Goal: Task Accomplishment & Management: Use online tool/utility

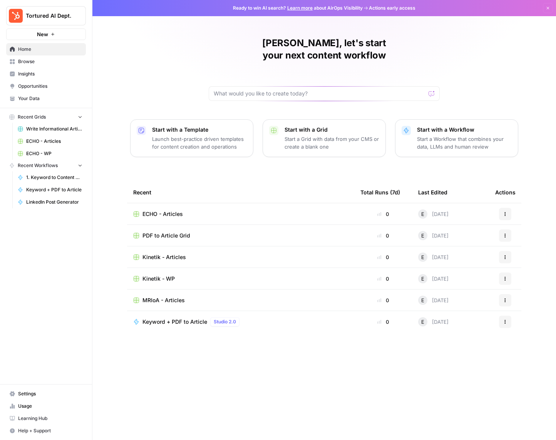
click at [174, 210] on span "ECHO - Articles" at bounding box center [162, 214] width 40 height 8
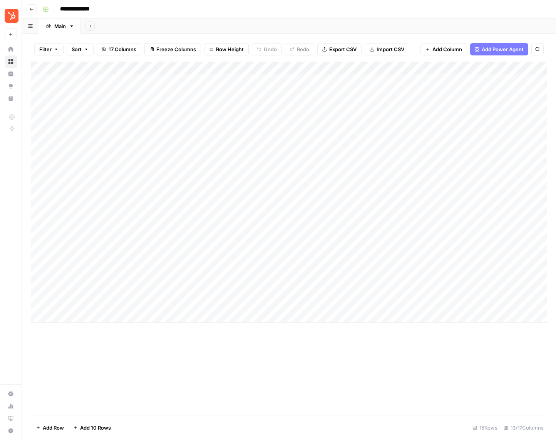
click at [85, 315] on div "Add Column" at bounding box center [288, 192] width 515 height 261
click at [85, 315] on textarea at bounding box center [119, 316] width 123 height 11
type textarea "**********"
click at [33, 8] on icon "button" at bounding box center [31, 9] width 5 height 5
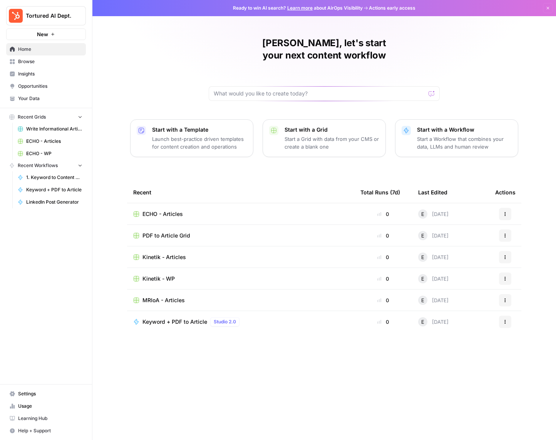
click at [171, 232] on span "PDF to Article Grid" at bounding box center [166, 236] width 48 height 8
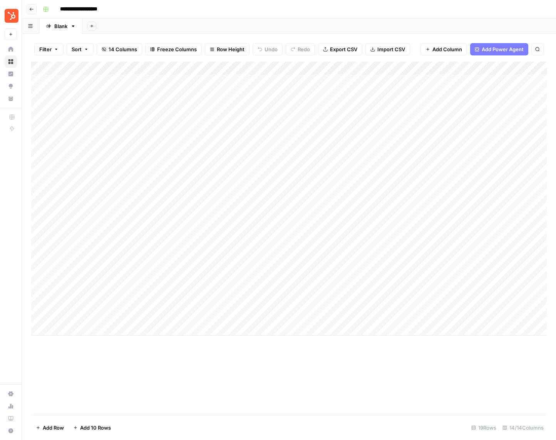
click at [34, 5] on button "Go back" at bounding box center [32, 9] width 10 height 10
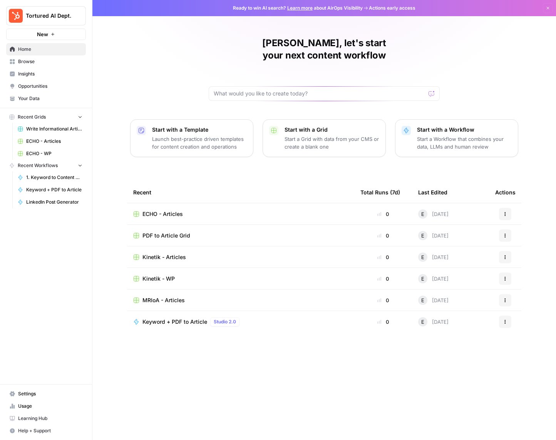
click at [43, 64] on span "Browse" at bounding box center [50, 61] width 64 height 7
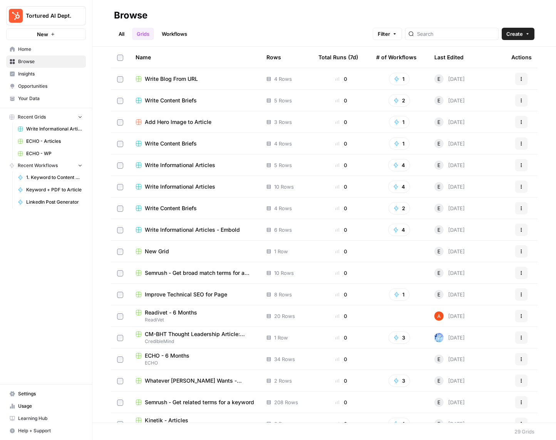
click at [179, 35] on link "Workflows" at bounding box center [174, 34] width 35 height 12
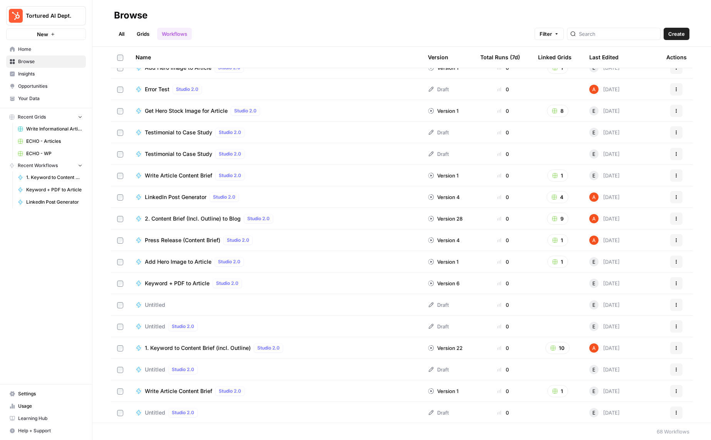
scroll to position [234, 0]
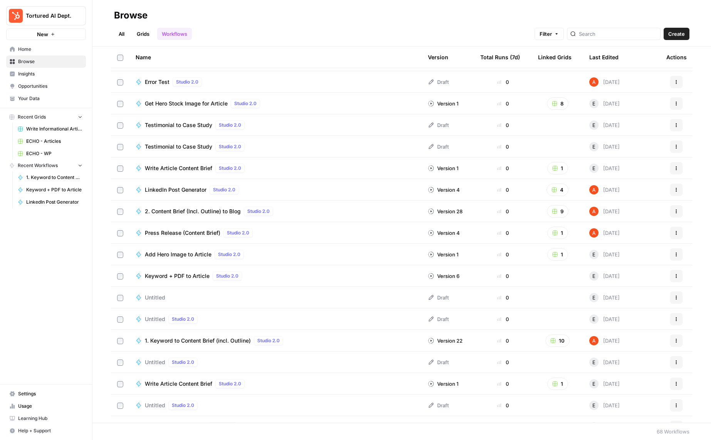
click at [193, 276] on span "Keyword + PDF to Article" at bounding box center [177, 276] width 65 height 8
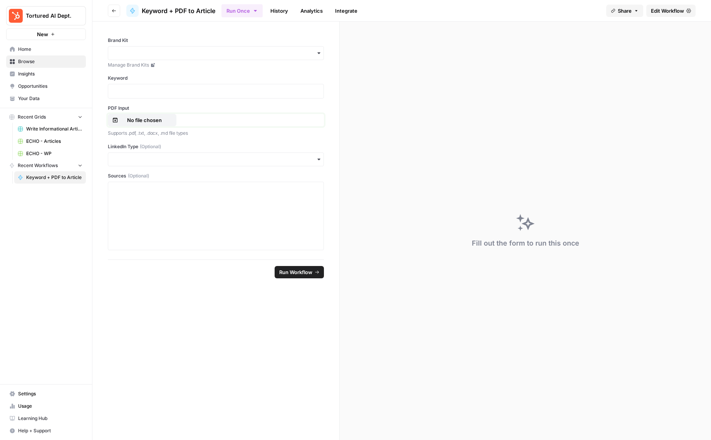
click at [151, 118] on p "No file chosen" at bounding box center [144, 120] width 49 height 8
click at [262, 120] on div "No file chosen" at bounding box center [216, 120] width 216 height 12
click at [135, 120] on p "No file chosen" at bounding box center [144, 120] width 49 height 8
click at [199, 55] on input "Brand Kit" at bounding box center [216, 53] width 206 height 8
click at [174, 142] on div "ECHO" at bounding box center [215, 147] width 215 height 15
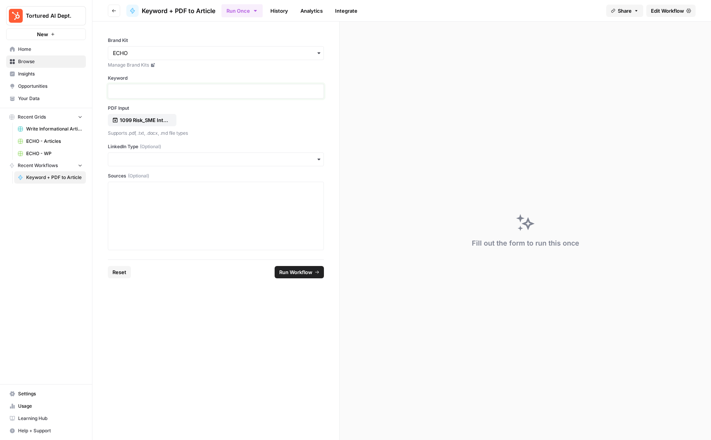
click at [179, 91] on p at bounding box center [216, 91] width 206 height 8
paste div
click at [180, 163] on input "LinkedIn Type (Optional)" at bounding box center [216, 160] width 206 height 8
click at [177, 194] on div "Short N' Sweet" at bounding box center [215, 194] width 215 height 15
click at [180, 210] on div at bounding box center [216, 216] width 206 height 62
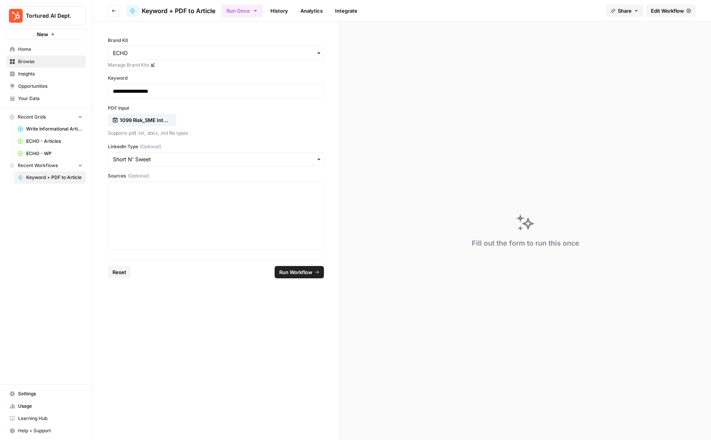
click at [284, 271] on span "Run Workflow" at bounding box center [295, 272] width 33 height 8
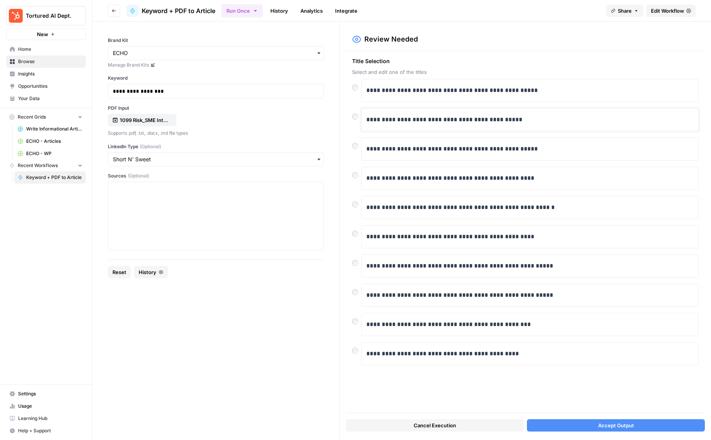
click at [458, 125] on div "**********" at bounding box center [529, 120] width 327 height 16
click at [354, 120] on div at bounding box center [356, 114] width 9 height 12
click at [552, 425] on button "Accept Output" at bounding box center [616, 425] width 178 height 12
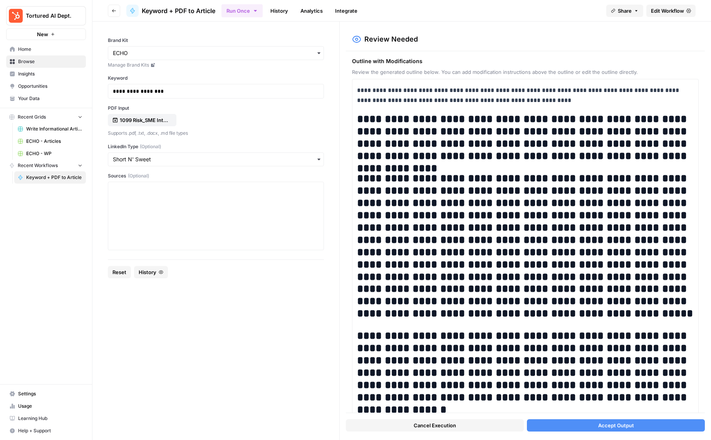
click at [555, 425] on span "Accept Output" at bounding box center [616, 425] width 36 height 8
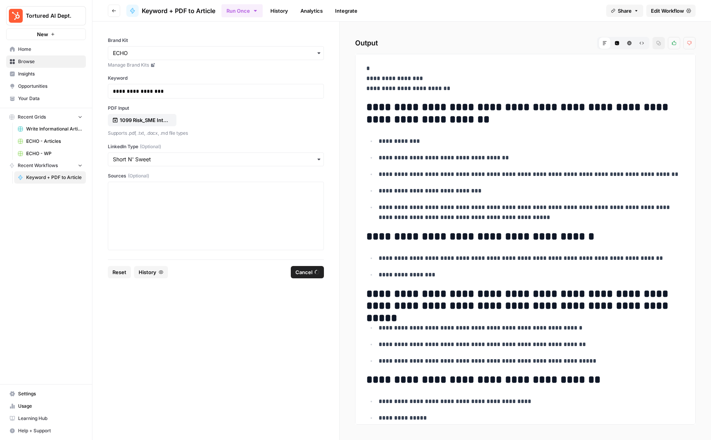
click at [304, 349] on form "**********" at bounding box center [215, 231] width 247 height 418
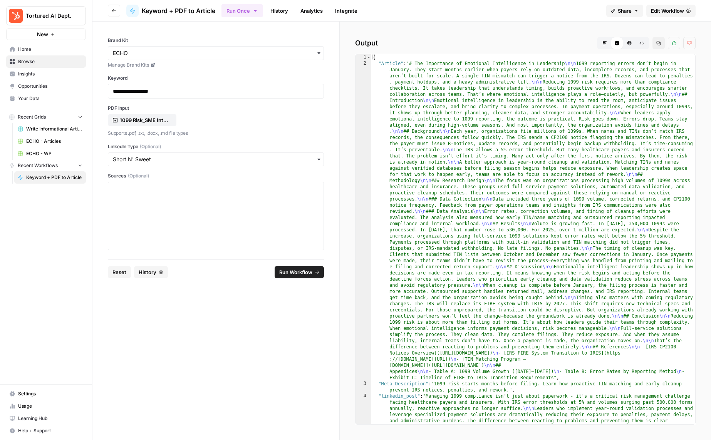
click at [112, 15] on button "Go back" at bounding box center [114, 11] width 12 height 12
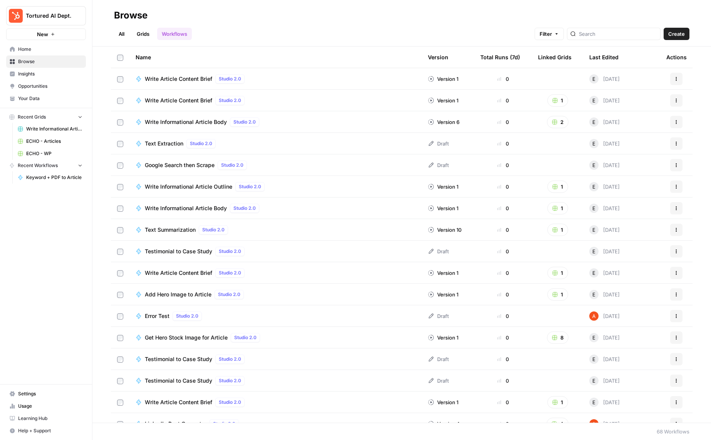
click at [144, 36] on link "Grids" at bounding box center [143, 34] width 22 height 12
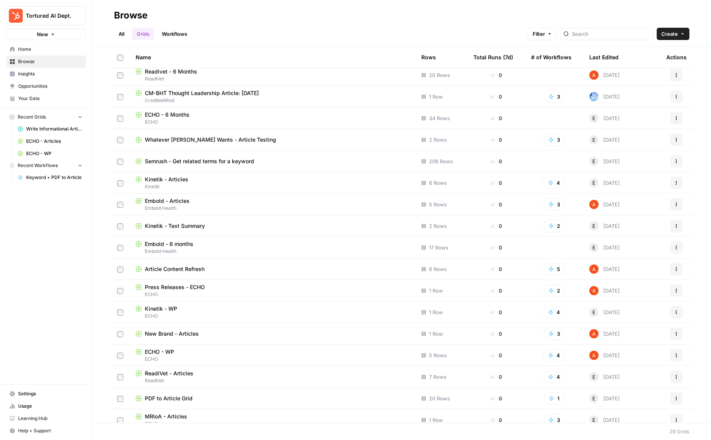
scroll to position [271, 0]
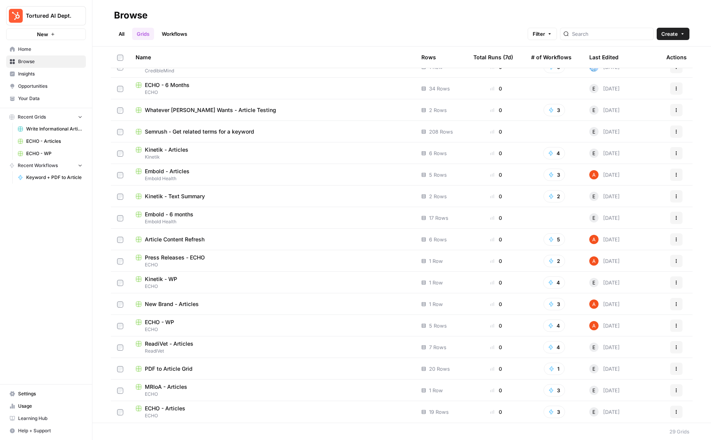
click at [122, 33] on link "All" at bounding box center [121, 34] width 15 height 12
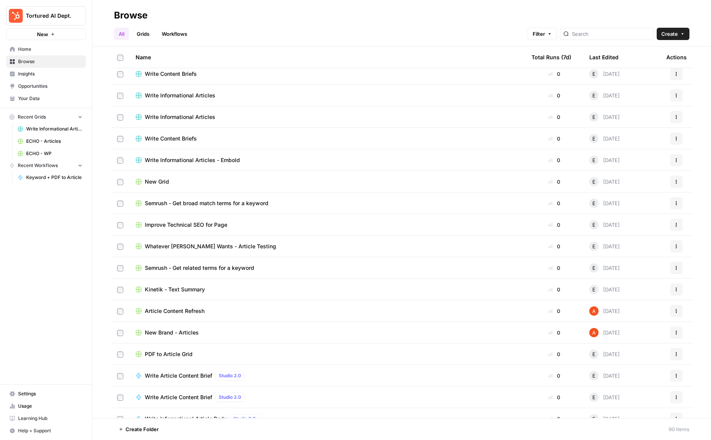
scroll to position [182, 0]
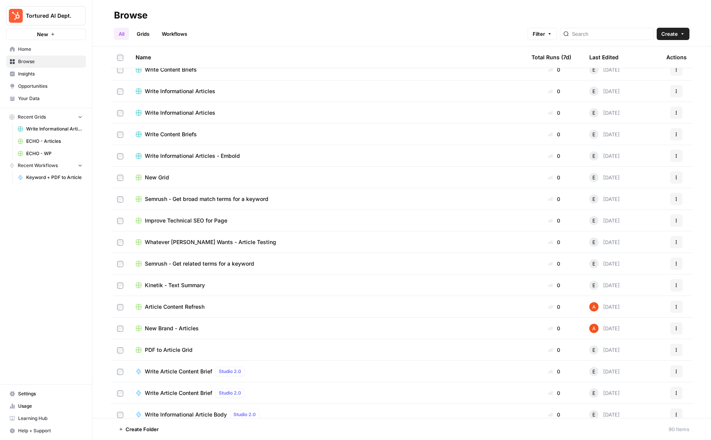
click at [162, 351] on span "PDF to Article Grid" at bounding box center [169, 350] width 48 height 8
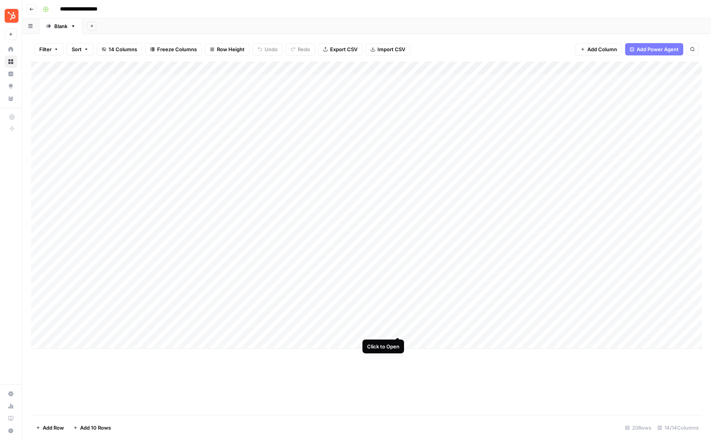
click at [400, 325] on div "Add Column" at bounding box center [366, 205] width 670 height 287
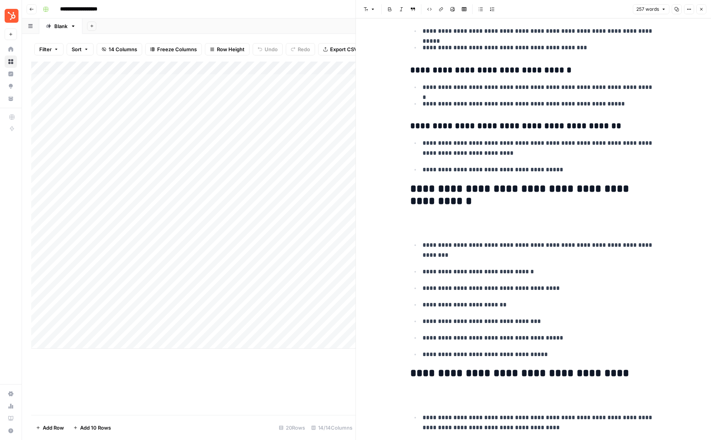
scroll to position [408, 0]
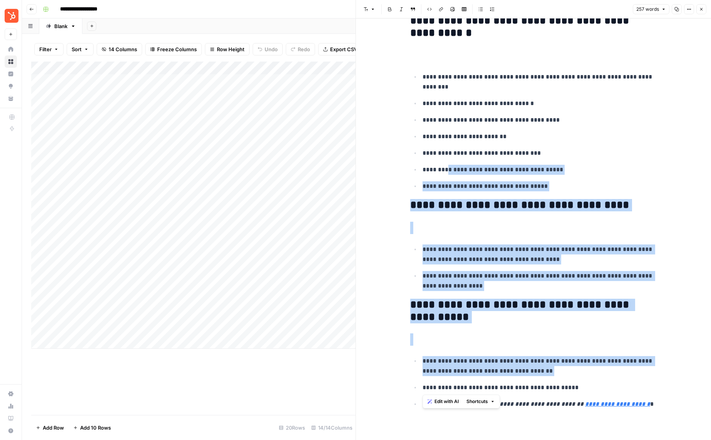
drag, startPoint x: 587, startPoint y: 381, endPoint x: 446, endPoint y: 167, distance: 256.5
click at [446, 167] on div "**********" at bounding box center [533, 19] width 256 height 793
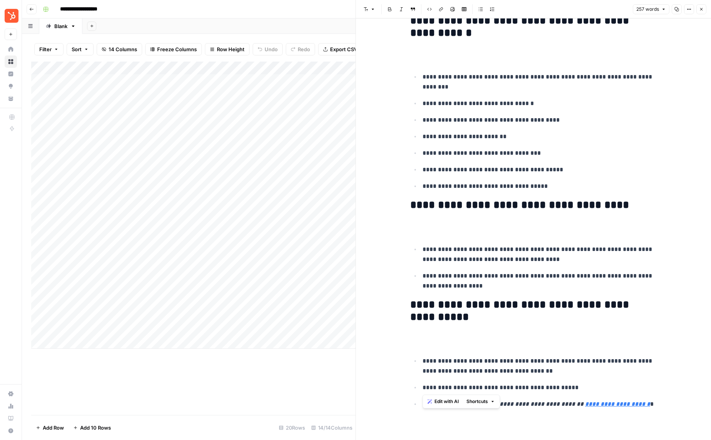
click at [544, 353] on div "**********" at bounding box center [533, 19] width 256 height 793
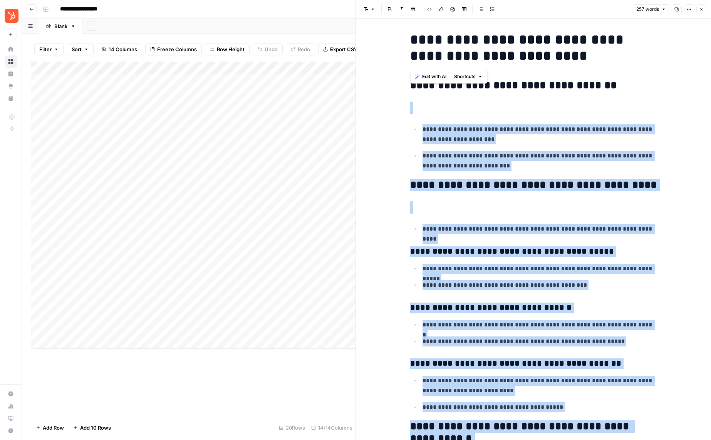
scroll to position [0, 0]
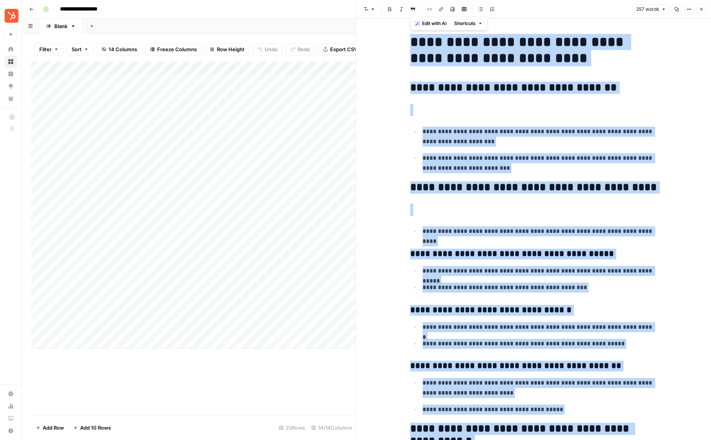
drag, startPoint x: 562, startPoint y: 385, endPoint x: 411, endPoint y: 42, distance: 374.8
click at [411, 42] on div "**********" at bounding box center [533, 427] width 256 height 793
copy div "**********"
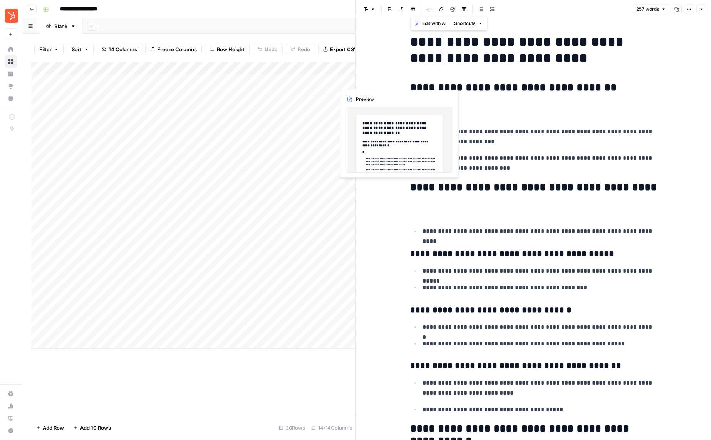
click at [555, 43] on div "**********" at bounding box center [533, 432] width 355 height 829
